Goal: Information Seeking & Learning: Learn about a topic

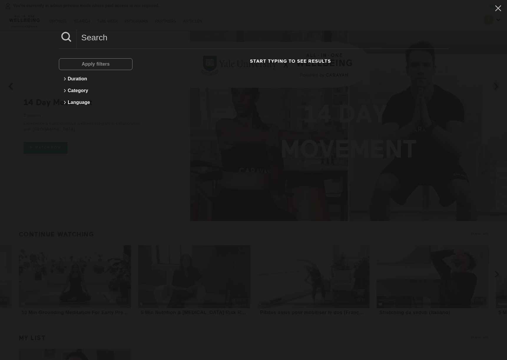
click at [128, 43] on input at bounding box center [262, 37] width 371 height 16
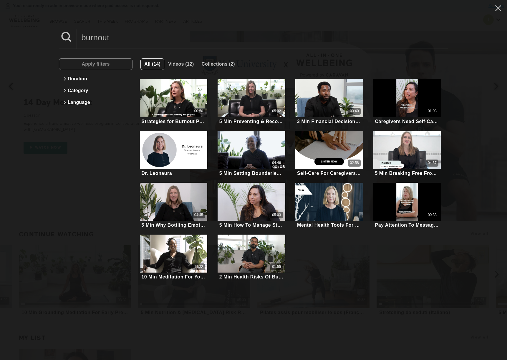
click at [152, 39] on input "burnout" at bounding box center [262, 37] width 371 height 16
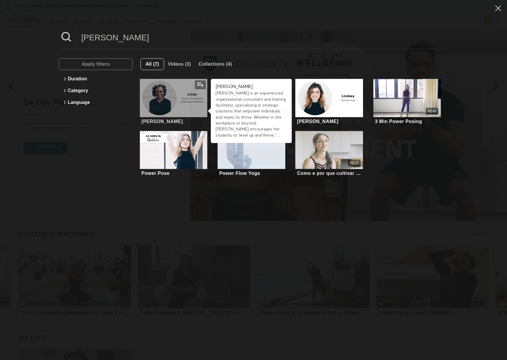
type input "linda"
click at [171, 99] on div at bounding box center [174, 98] width 68 height 38
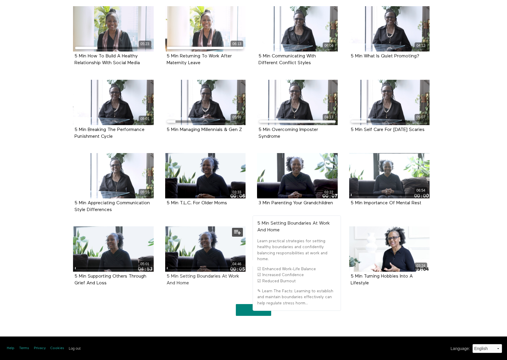
scroll to position [746, 0]
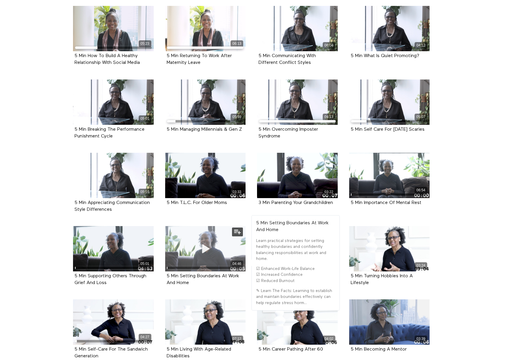
click at [197, 246] on icon at bounding box center [205, 249] width 18 height 10
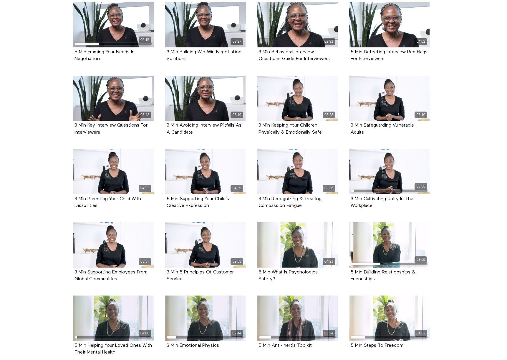
scroll to position [412, 0]
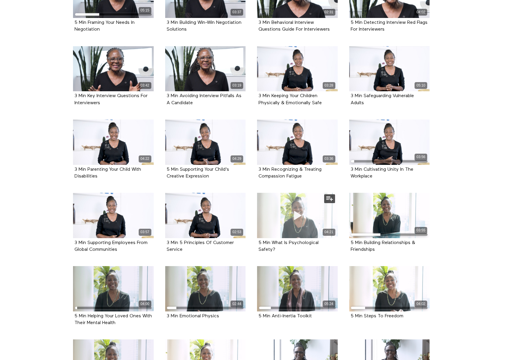
click at [303, 214] on icon at bounding box center [297, 215] width 18 height 10
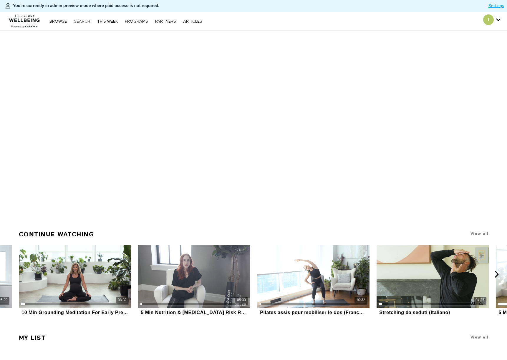
click at [85, 22] on link "Search" at bounding box center [82, 21] width 22 height 4
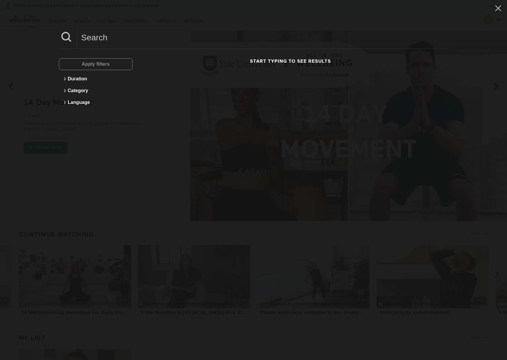
click at [141, 41] on input at bounding box center [262, 37] width 371 height 16
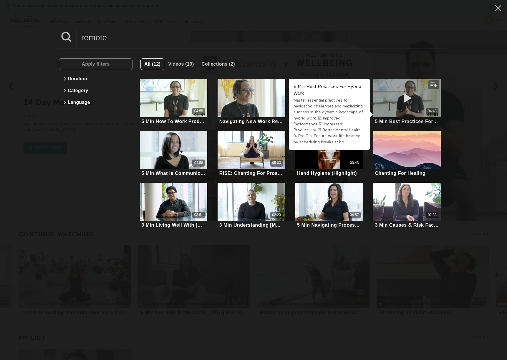
type input "remote"
click at [407, 101] on icon at bounding box center [407, 98] width 18 height 10
